Goal: Task Accomplishment & Management: Use online tool/utility

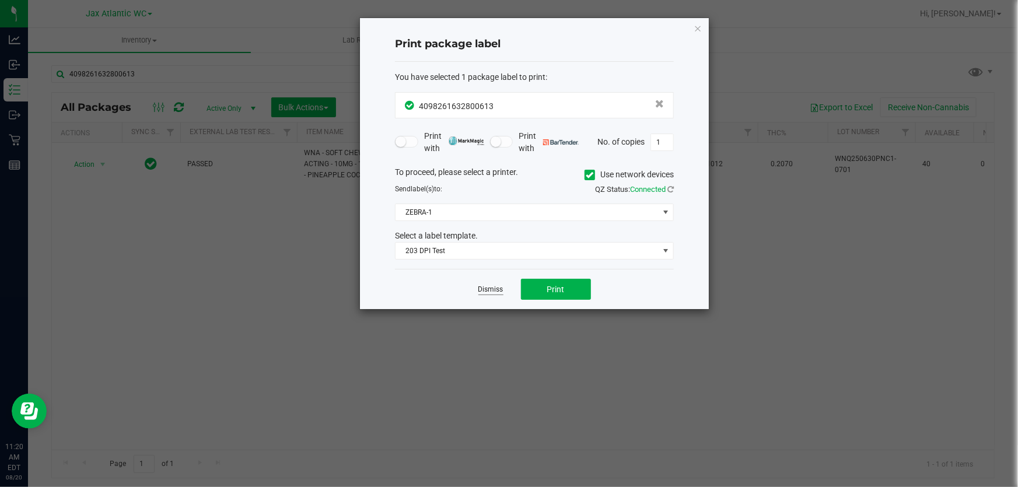
click at [496, 285] on app-cancel-button "Dismiss" at bounding box center [490, 290] width 25 height 12
click at [495, 285] on link "Dismiss" at bounding box center [490, 290] width 25 height 10
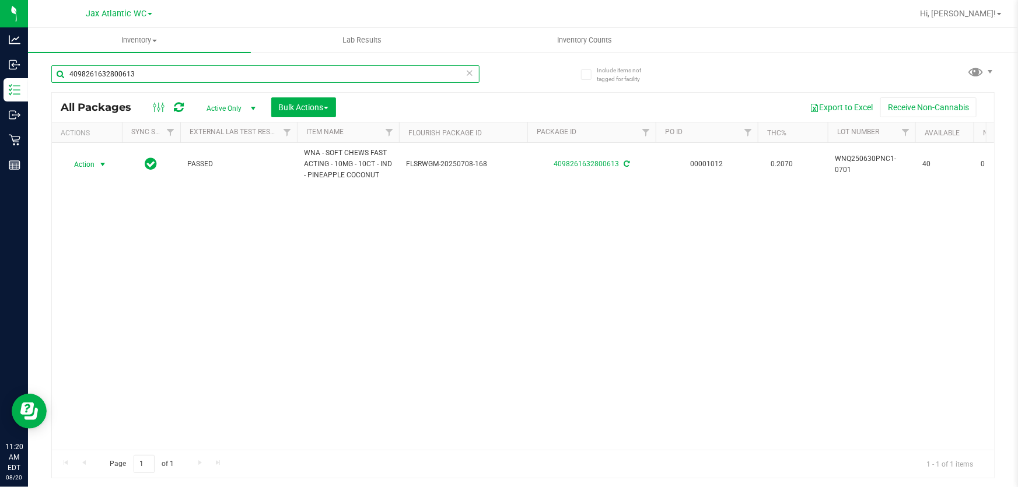
click at [177, 72] on input "4098261632800613" at bounding box center [265, 74] width 428 height 18
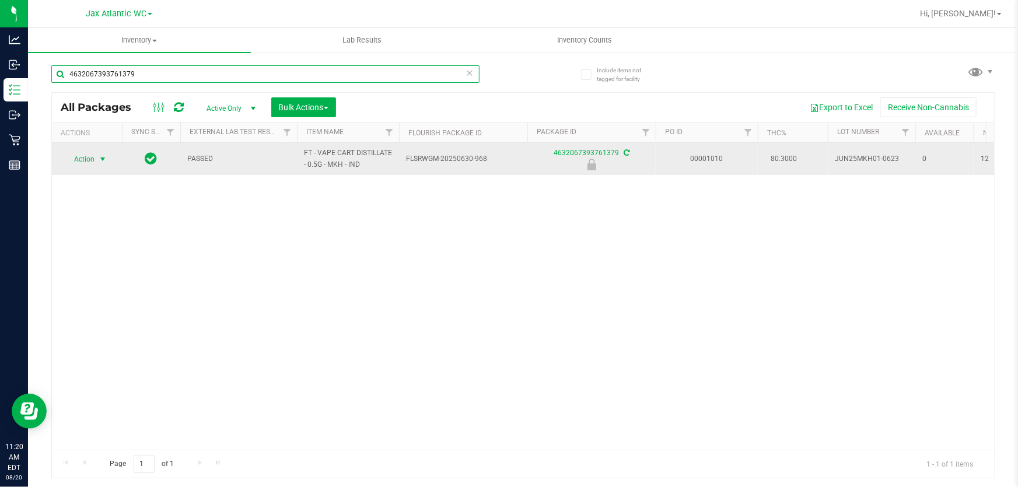
type input "4632067393761379"
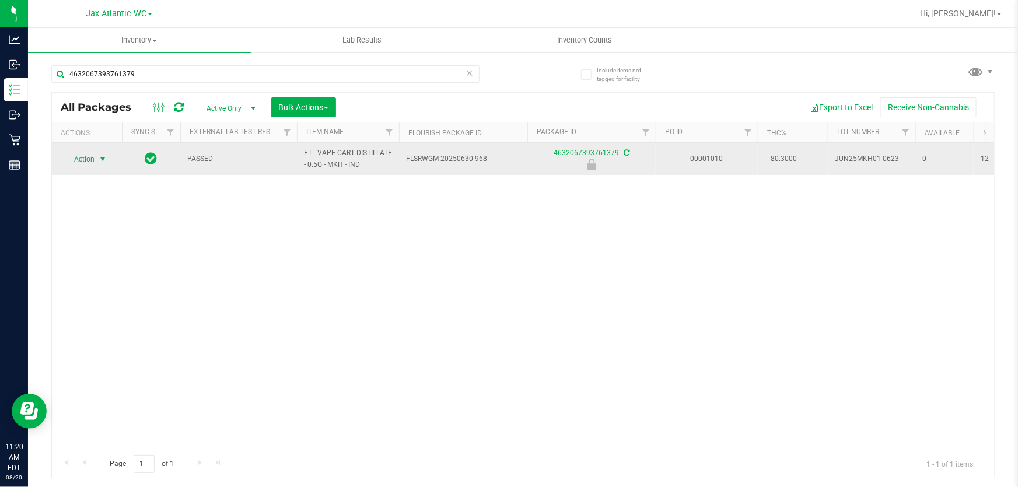
click at [81, 156] on span "Action" at bounding box center [80, 159] width 32 height 16
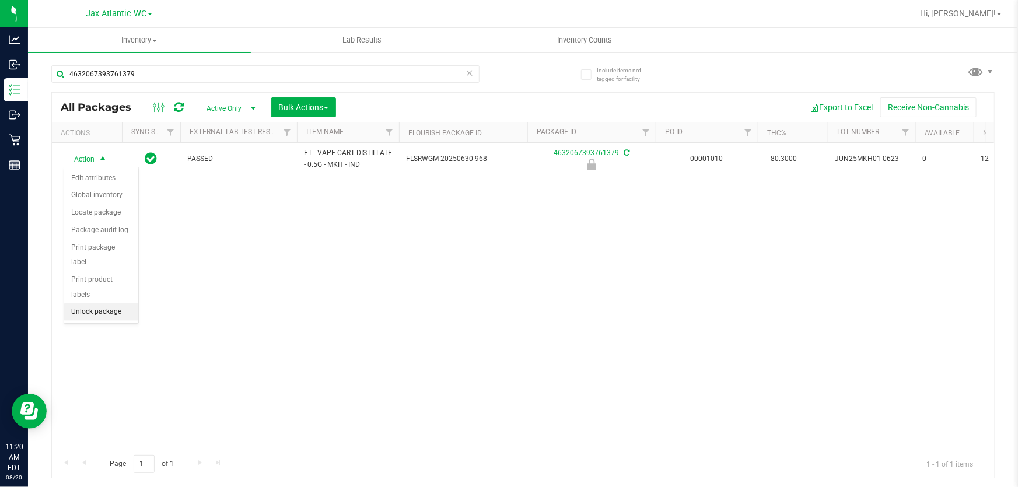
click at [103, 303] on li "Unlock package" at bounding box center [101, 312] width 74 height 18
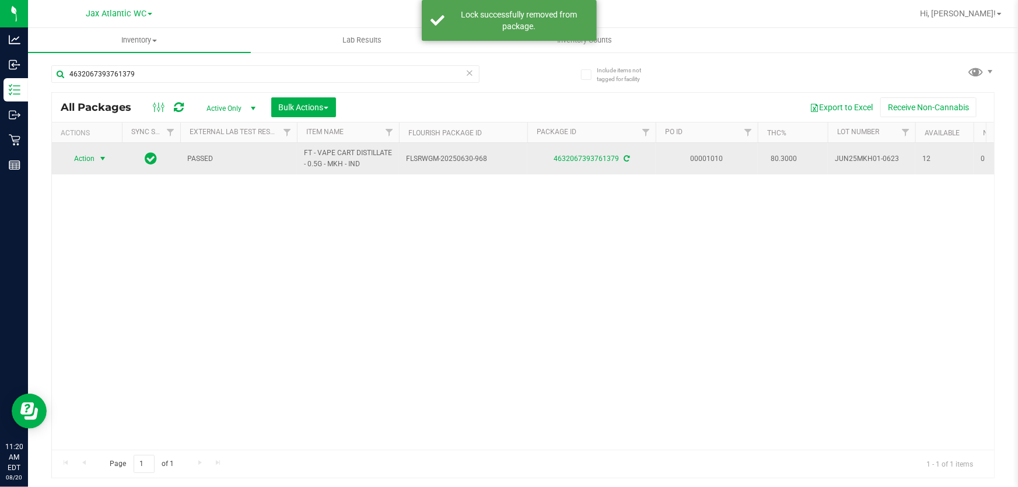
click at [90, 157] on span "Action" at bounding box center [80, 159] width 32 height 16
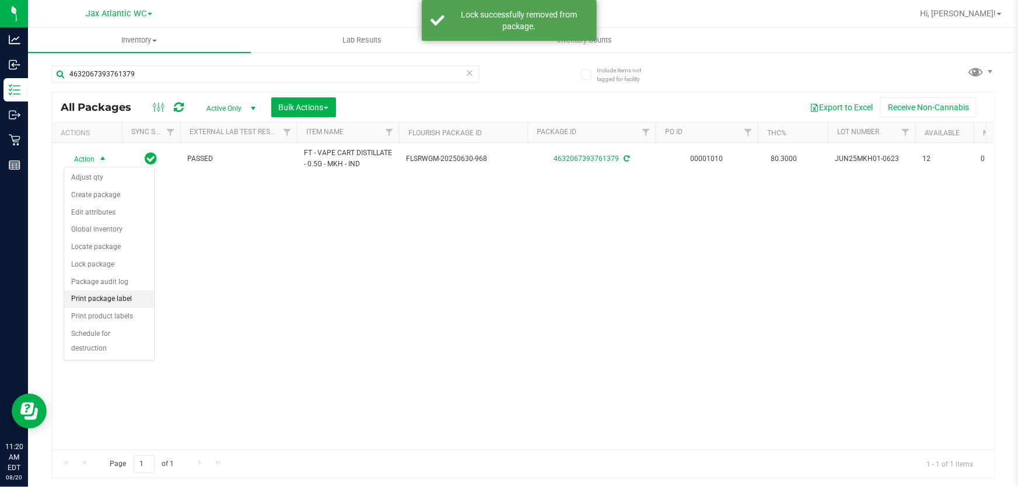
click at [114, 299] on li "Print package label" at bounding box center [109, 300] width 90 height 18
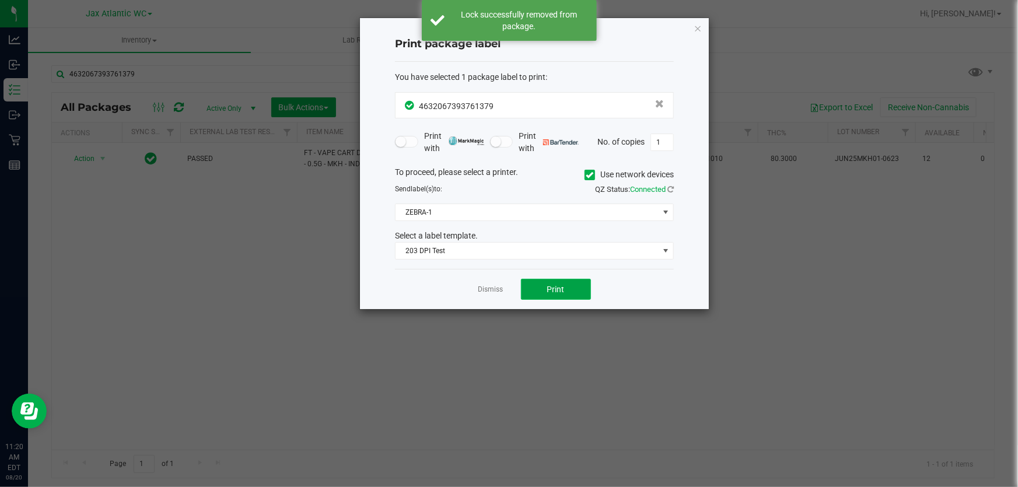
click at [576, 293] on button "Print" at bounding box center [556, 289] width 70 height 21
